Goal: Task Accomplishment & Management: Use online tool/utility

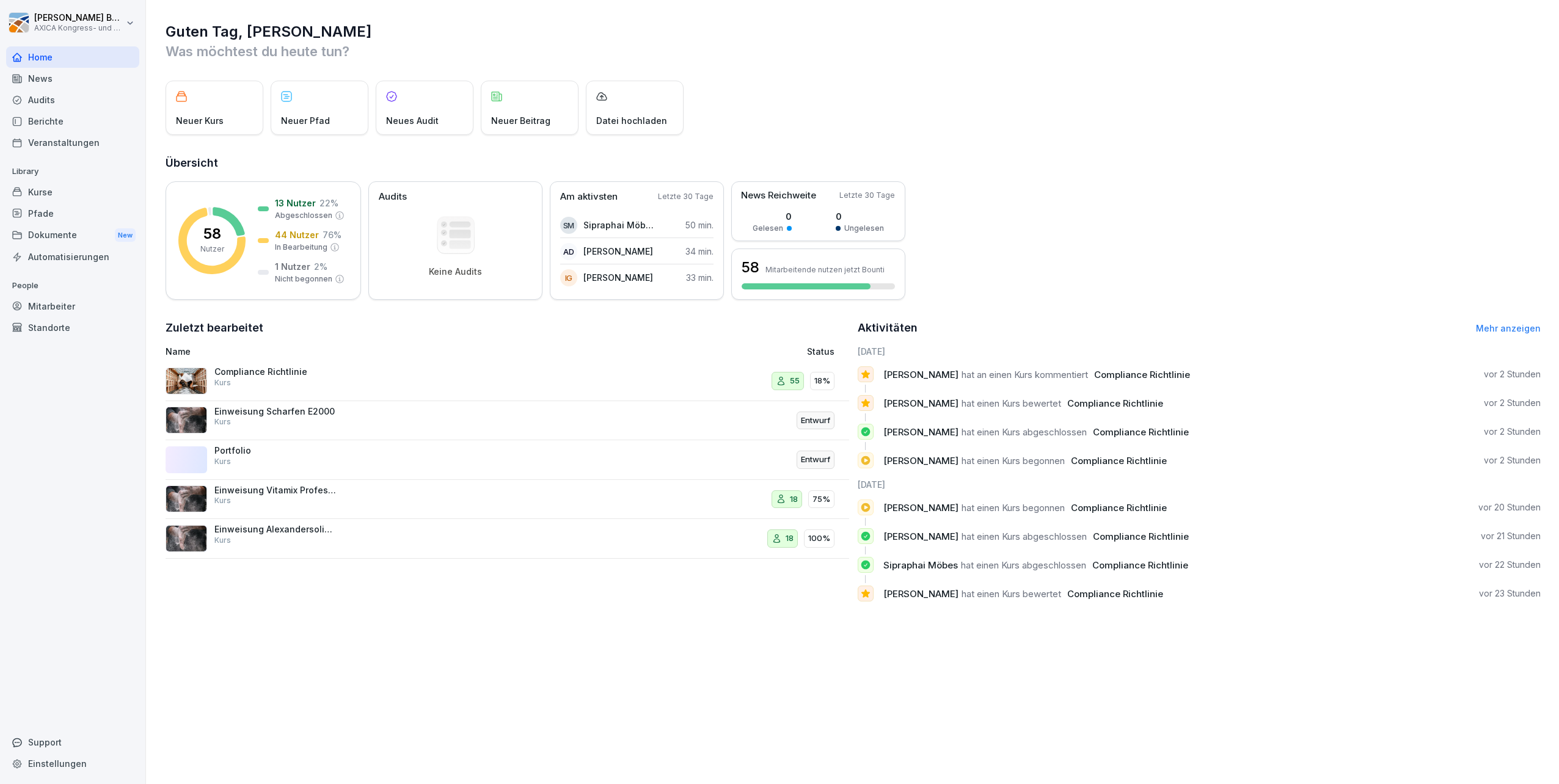
click at [250, 376] on p "Compliance Richtlinie" at bounding box center [276, 372] width 123 height 11
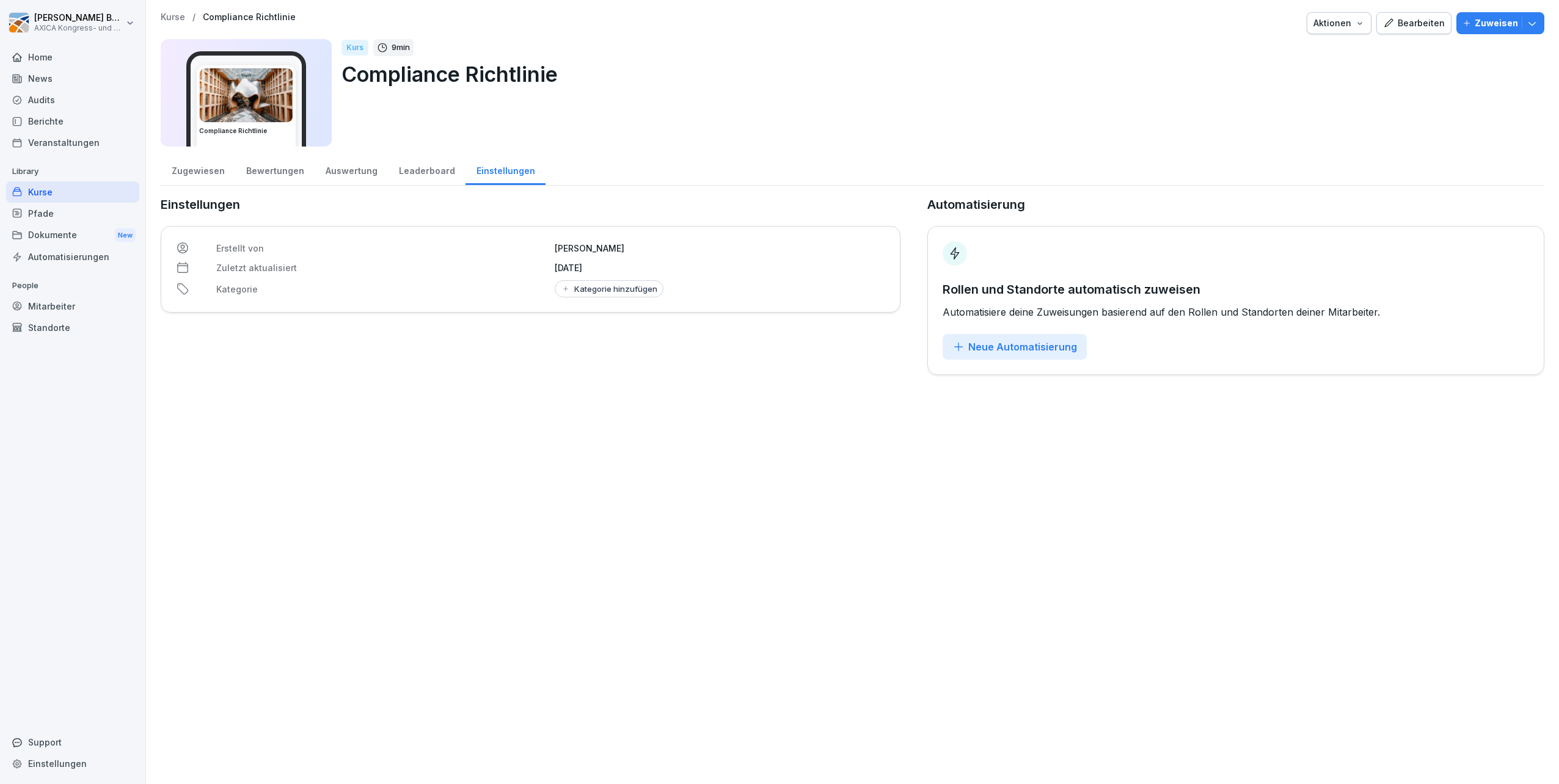
click at [419, 176] on div "Leaderboard" at bounding box center [427, 170] width 78 height 31
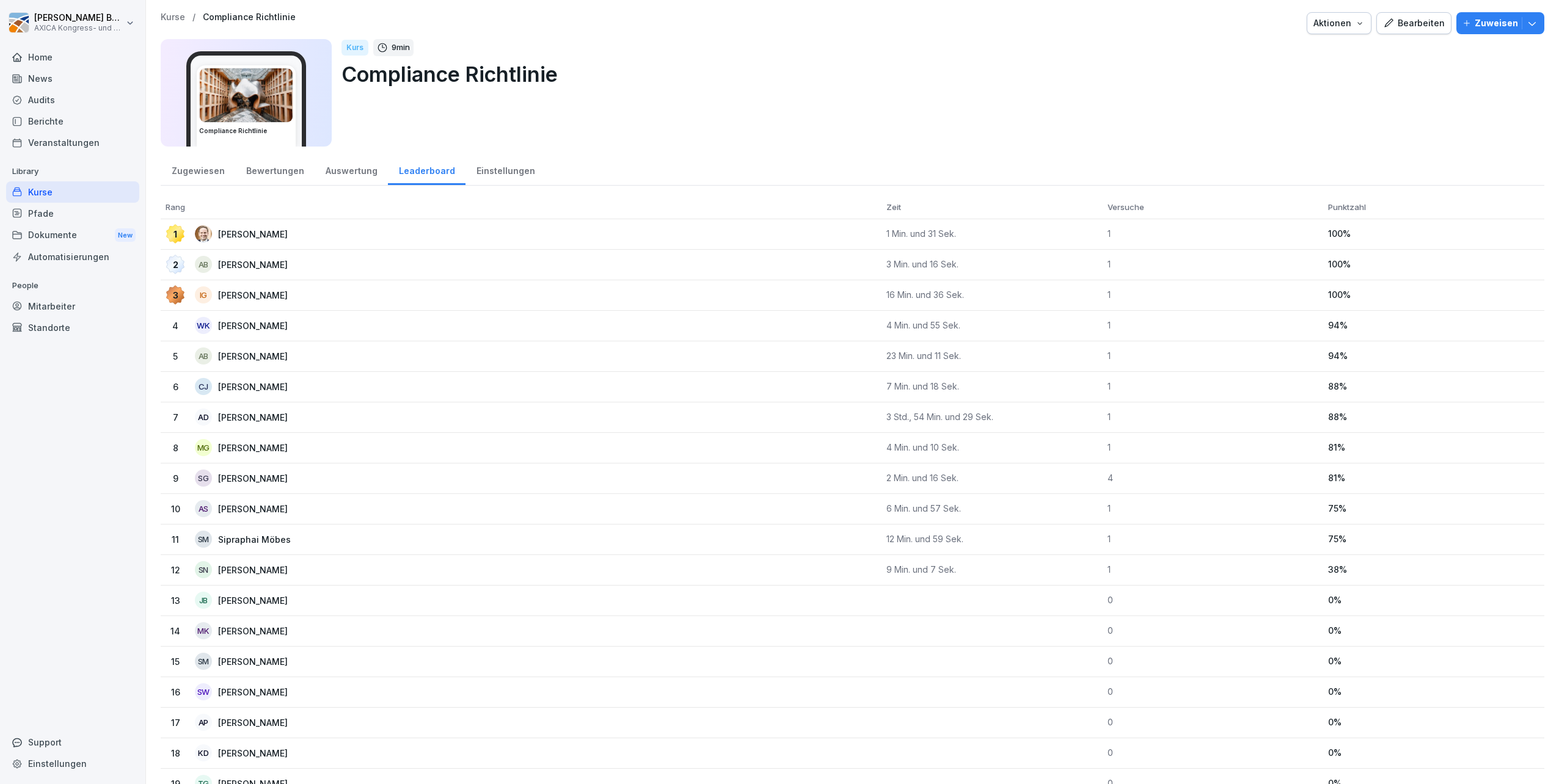
click at [254, 170] on div "Bewertungen" at bounding box center [275, 170] width 79 height 31
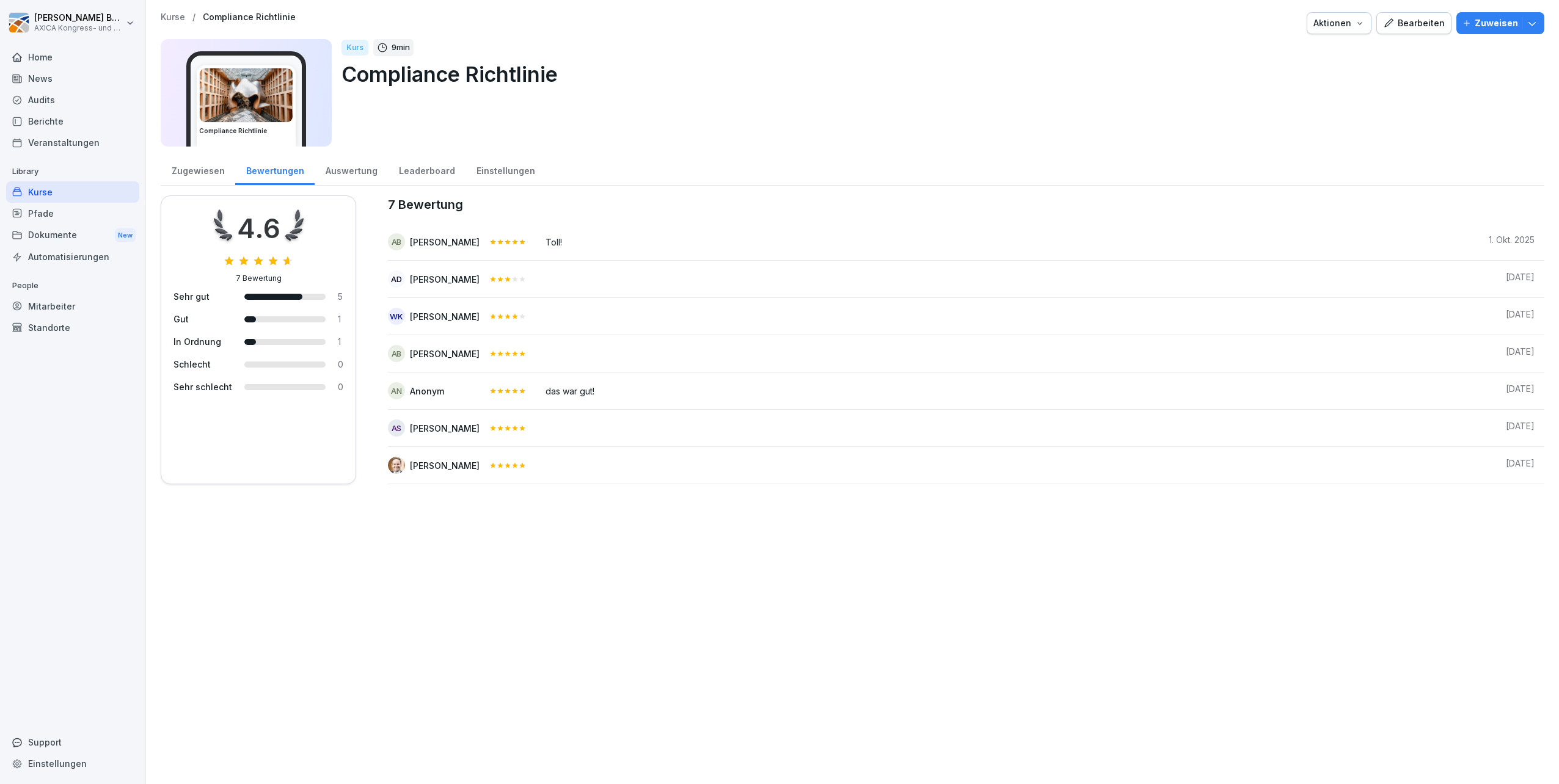
click at [80, 190] on div "Kurse" at bounding box center [72, 192] width 133 height 22
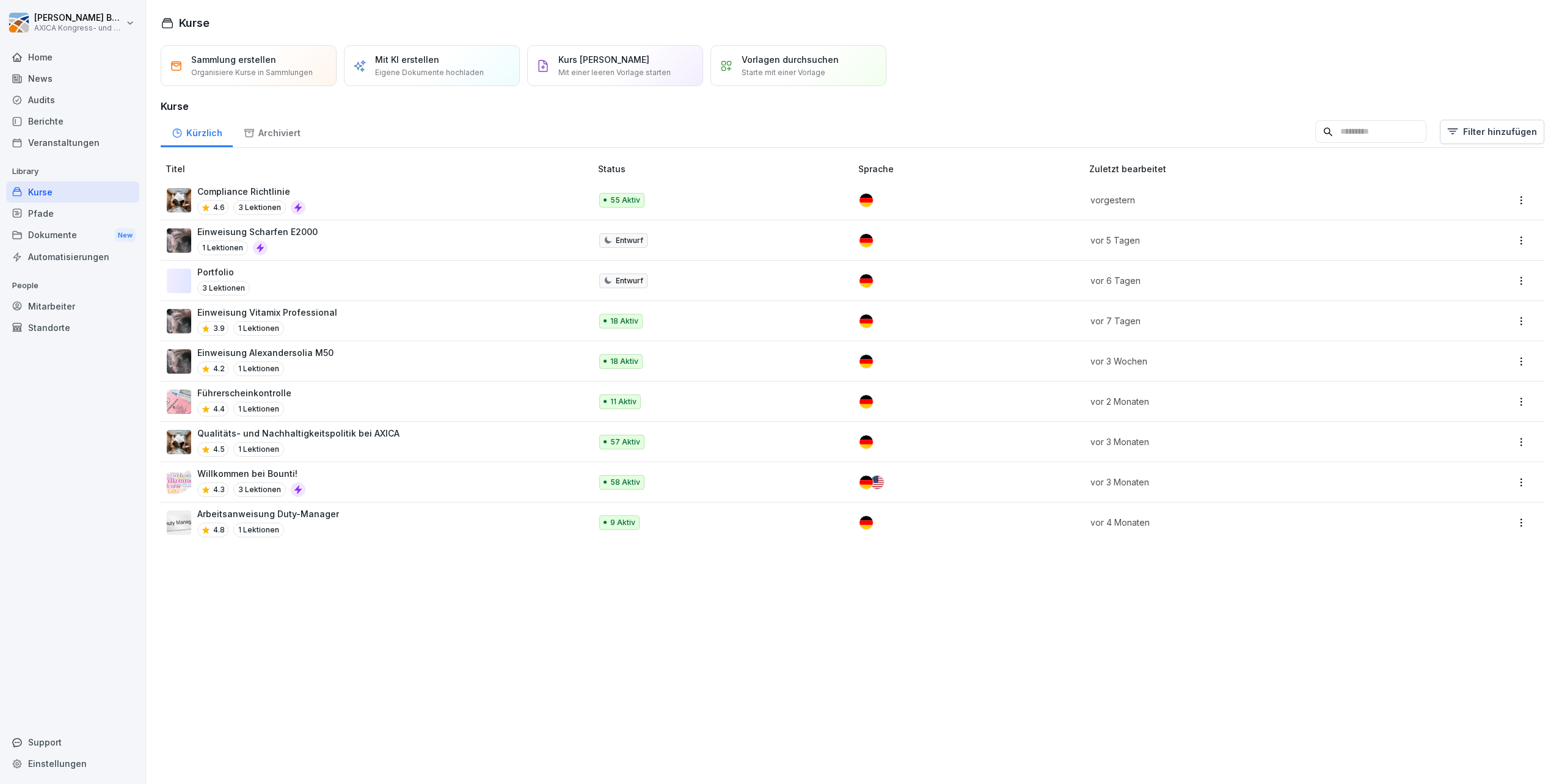
click at [303, 316] on p "Einweisung Vitamix Professional" at bounding box center [267, 312] width 140 height 12
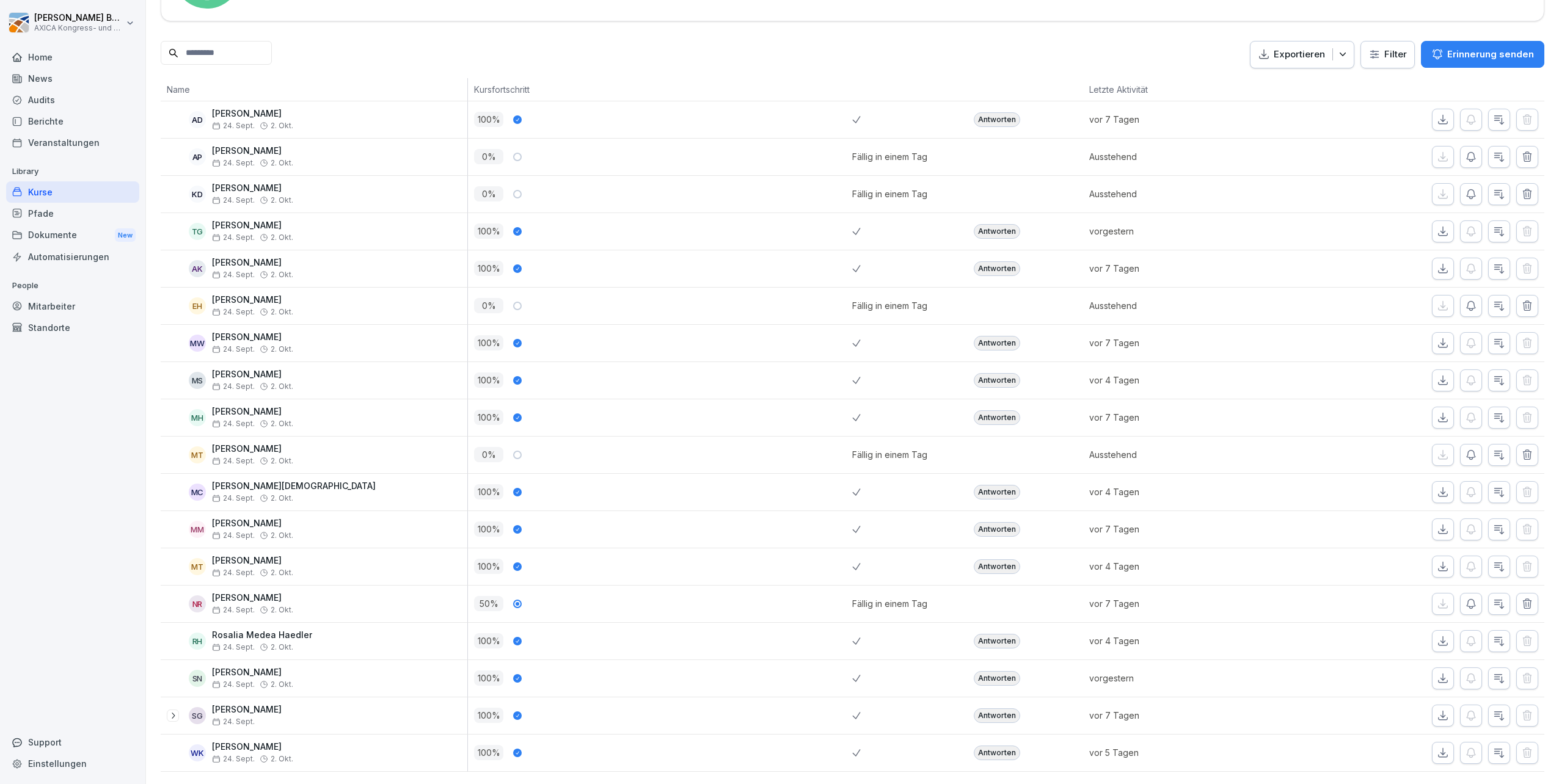
scroll to position [280, 0]
click at [1477, 48] on p "Erinnerung senden" at bounding box center [1490, 55] width 87 height 13
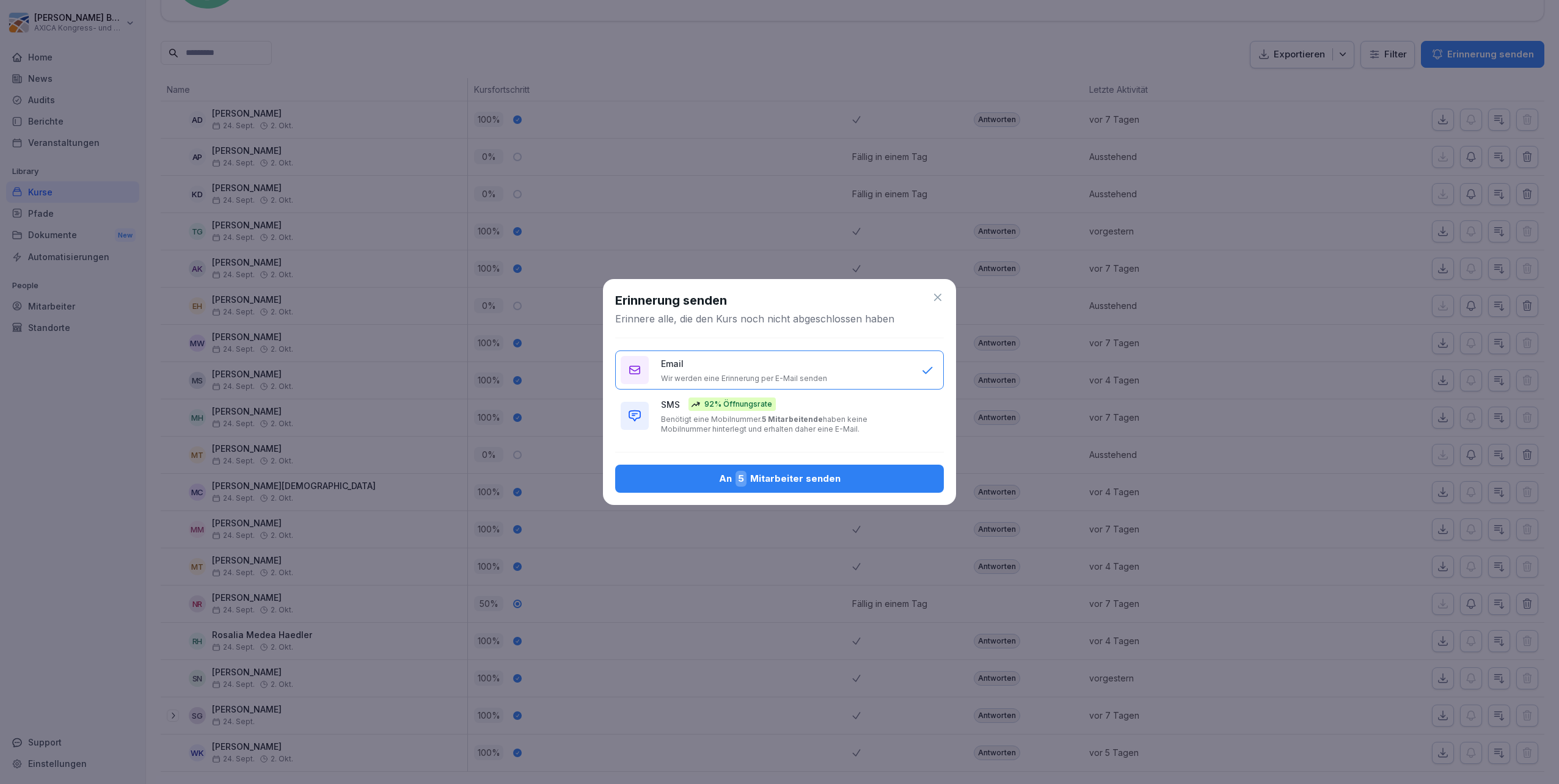
click at [758, 483] on div "An 5 Mitarbeiter senden" at bounding box center [779, 479] width 309 height 16
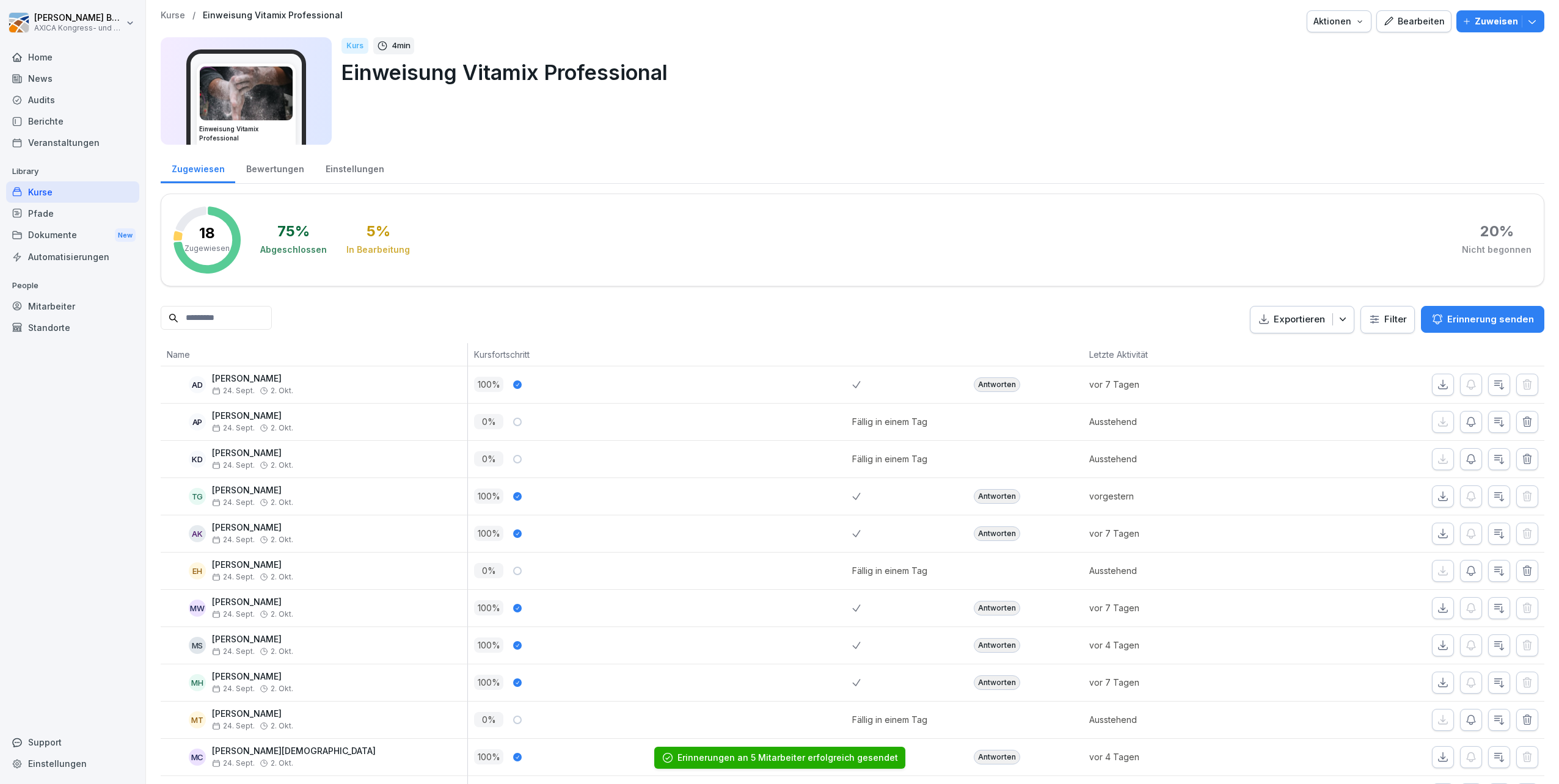
scroll to position [0, 0]
click at [42, 59] on div "Home" at bounding box center [72, 57] width 133 height 22
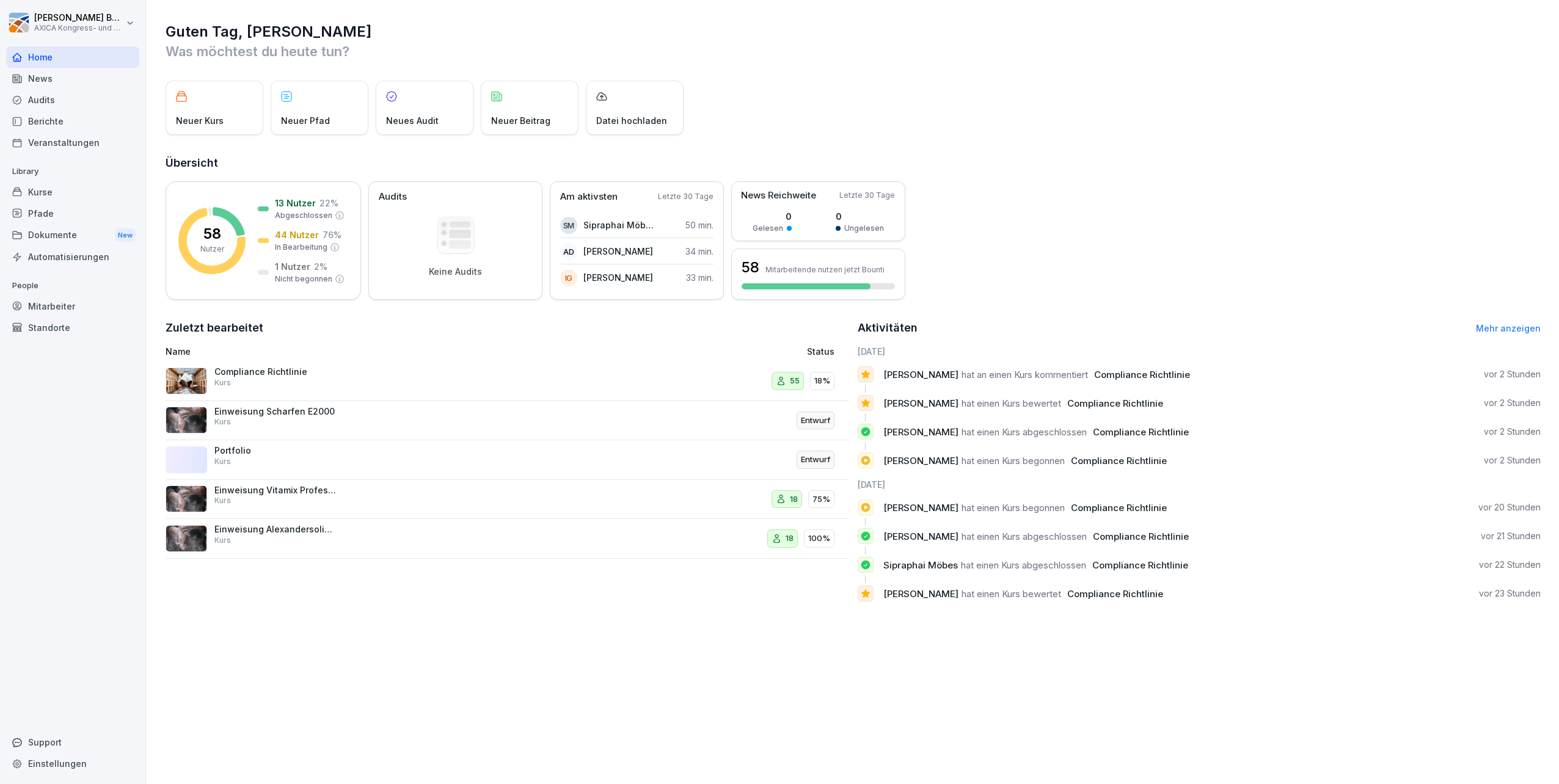
click at [290, 455] on p "Portfolio" at bounding box center [276, 450] width 123 height 11
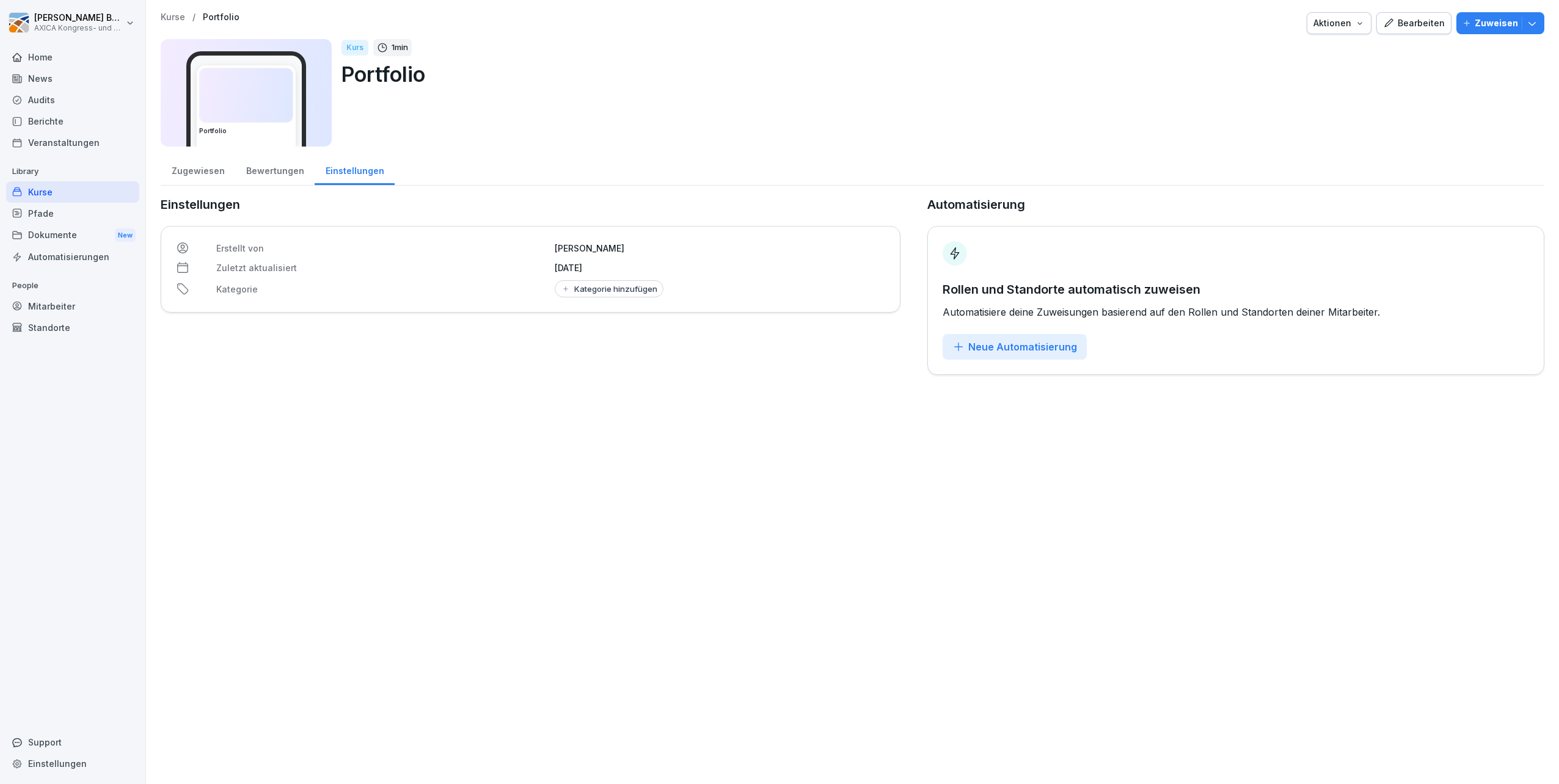
click at [281, 170] on div "Bewertungen" at bounding box center [275, 170] width 79 height 31
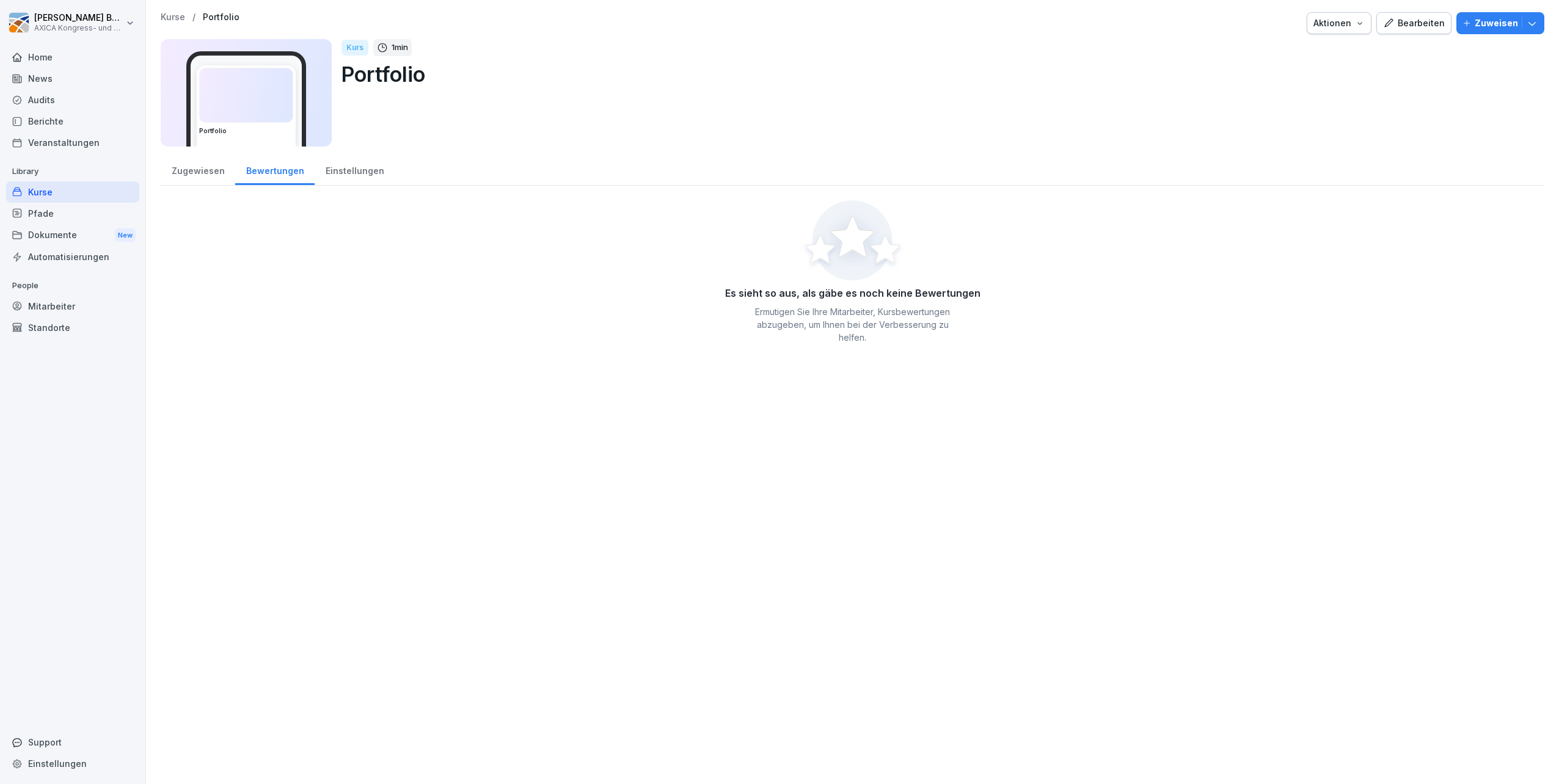
click at [344, 167] on div "Einstellungen" at bounding box center [354, 170] width 80 height 31
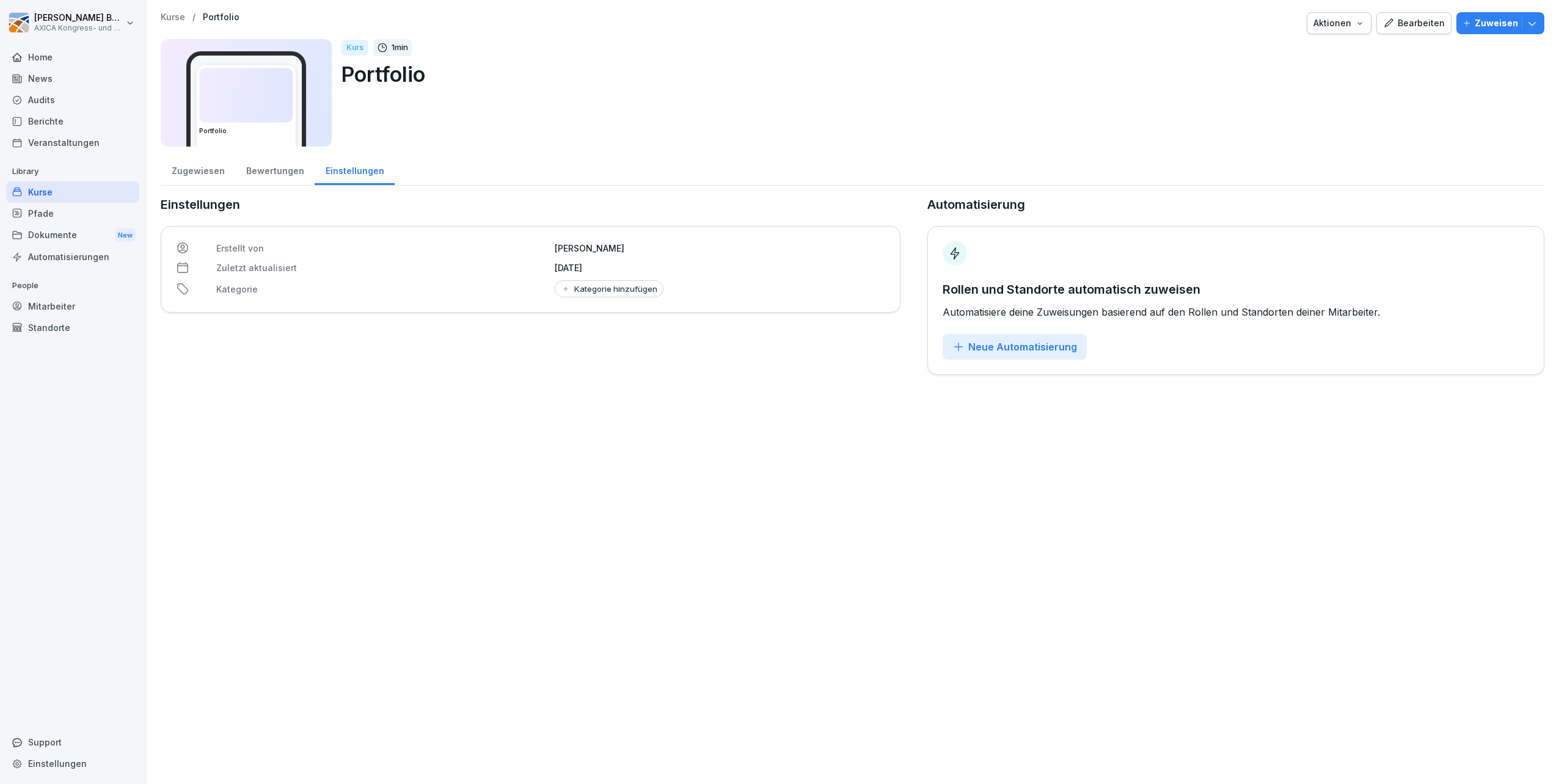
click at [38, 57] on div "Home" at bounding box center [72, 57] width 133 height 22
